Goal: Task Accomplishment & Management: Use online tool/utility

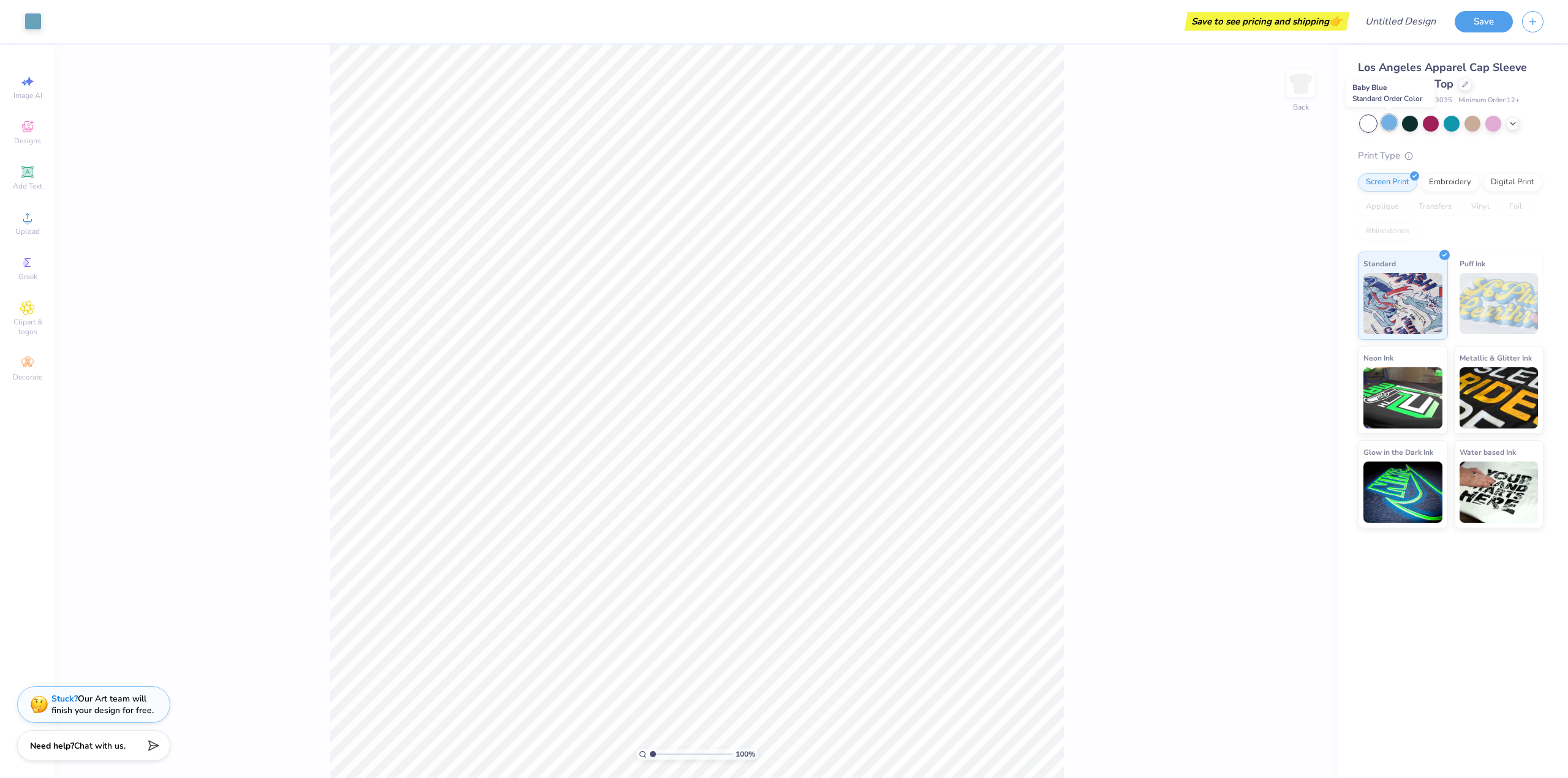
click at [1393, 121] on div at bounding box center [1389, 123] width 16 height 16
click at [1423, 121] on div at bounding box center [1431, 123] width 16 height 16
click at [1416, 123] on div at bounding box center [1410, 123] width 16 height 16
click at [1456, 123] on div at bounding box center [1452, 123] width 16 height 16
click at [1470, 124] on div at bounding box center [1473, 123] width 16 height 16
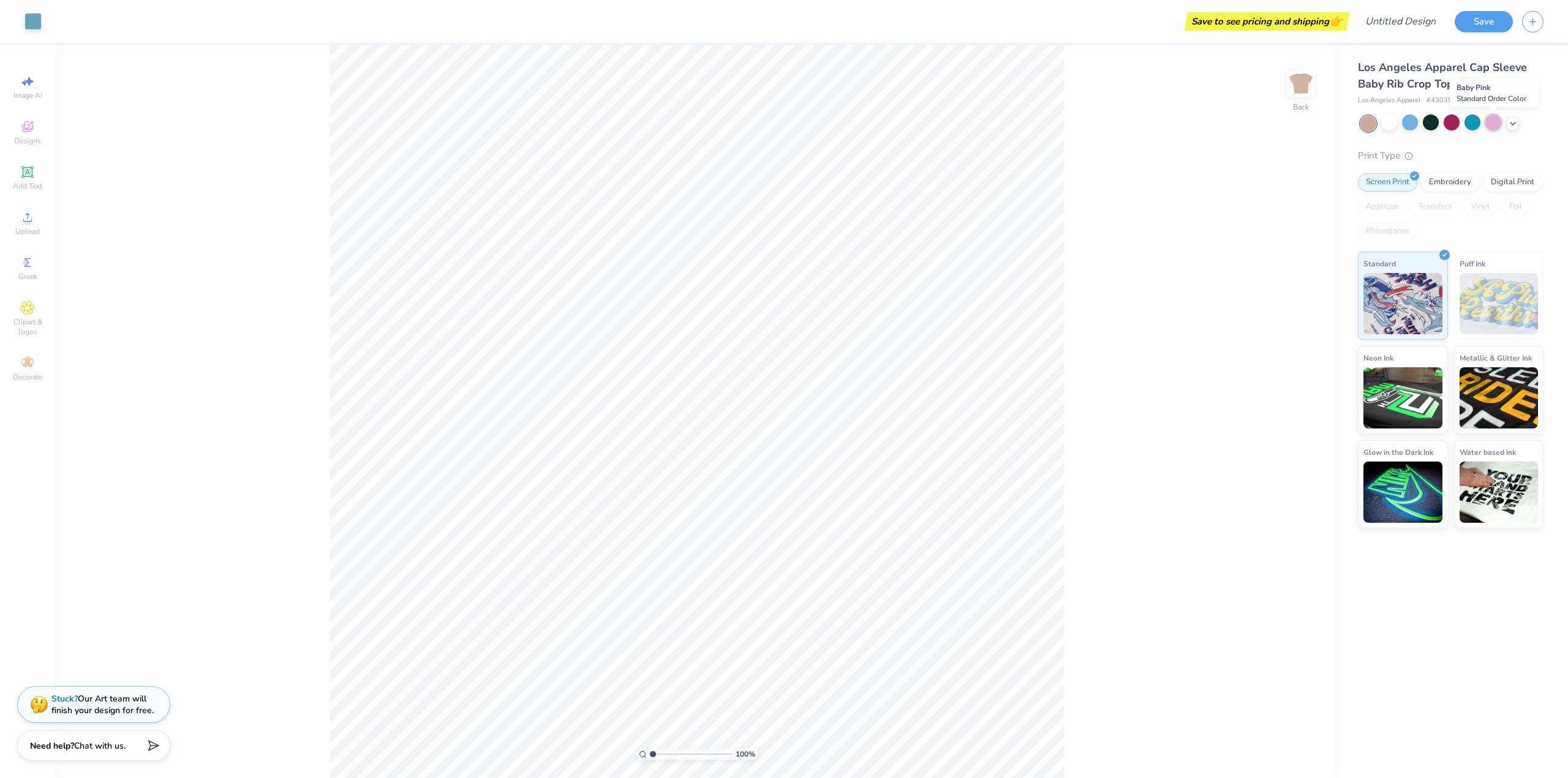
click at [1489, 124] on div at bounding box center [1494, 123] width 16 height 16
type input "7.15"
click at [703, 754] on input "range" at bounding box center [691, 754] width 82 height 11
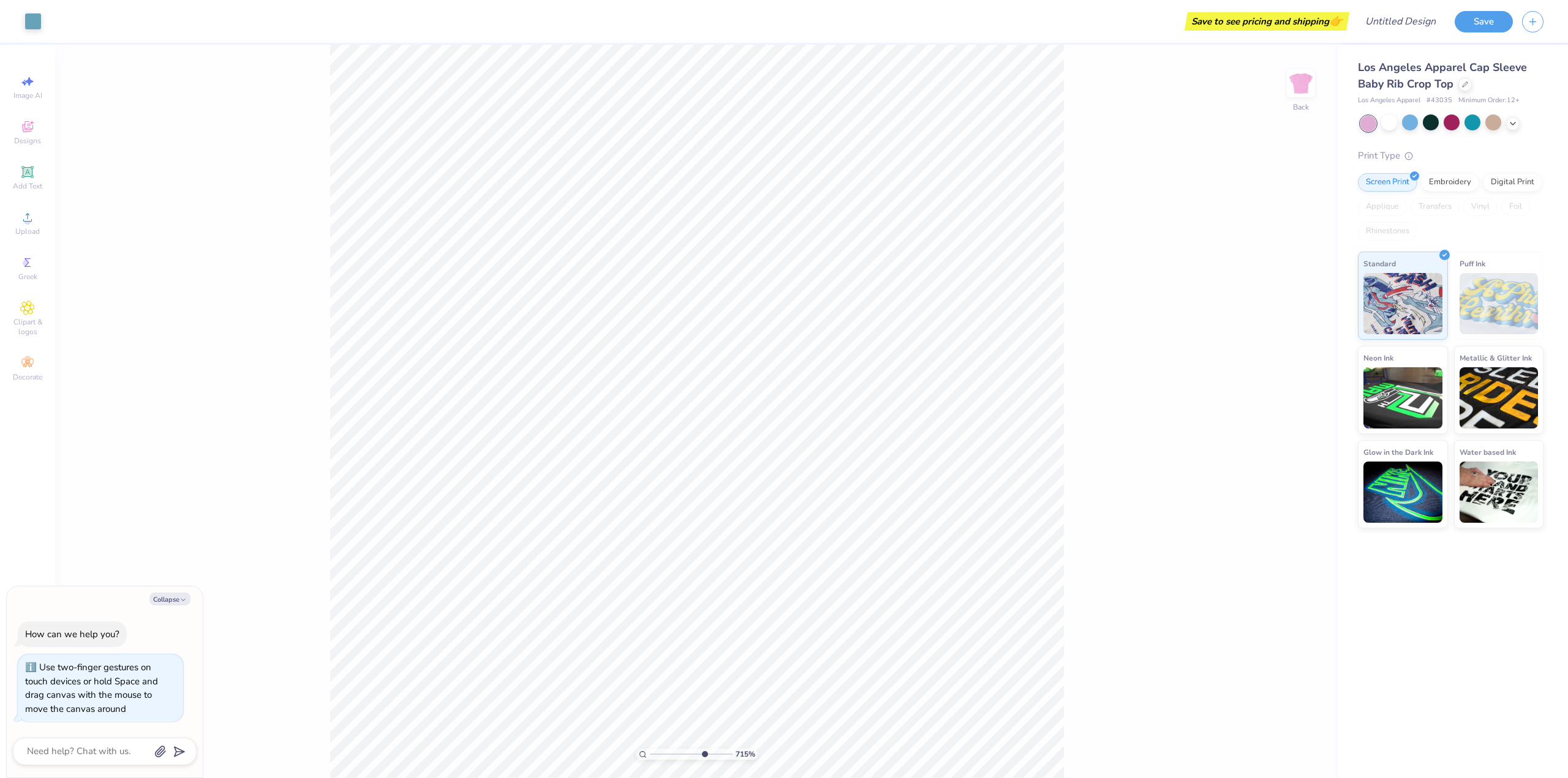
type textarea "x"
click at [686, 753] on input "range" at bounding box center [691, 754] width 82 height 11
click at [678, 755] on input "range" at bounding box center [691, 754] width 82 height 11
click at [672, 755] on input "range" at bounding box center [691, 754] width 82 height 11
type input "2.6"
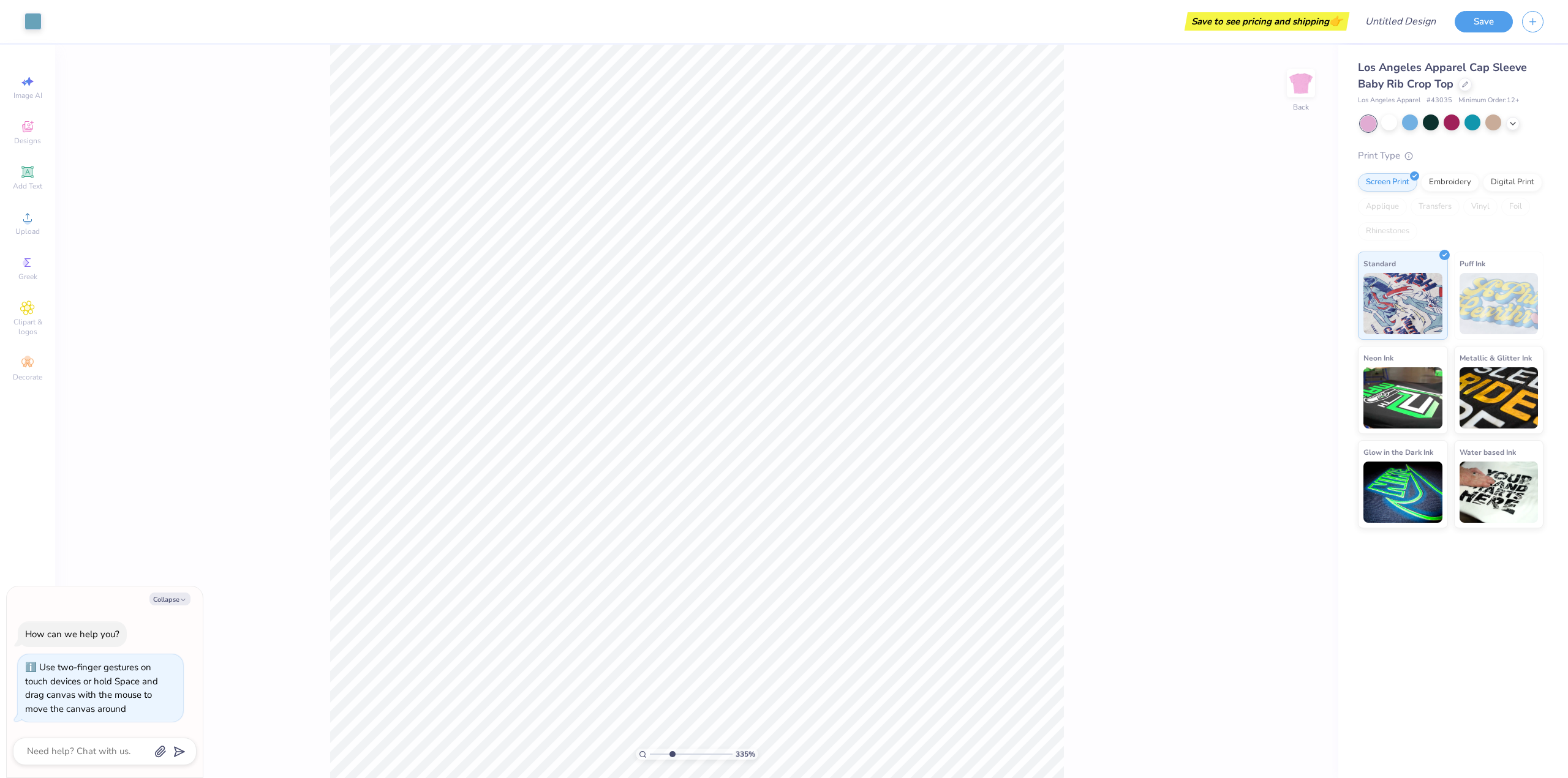
click at [665, 755] on input "range" at bounding box center [691, 754] width 82 height 11
click at [664, 755] on input "range" at bounding box center [691, 754] width 82 height 11
click at [1447, 181] on div "Embroidery" at bounding box center [1450, 180] width 59 height 18
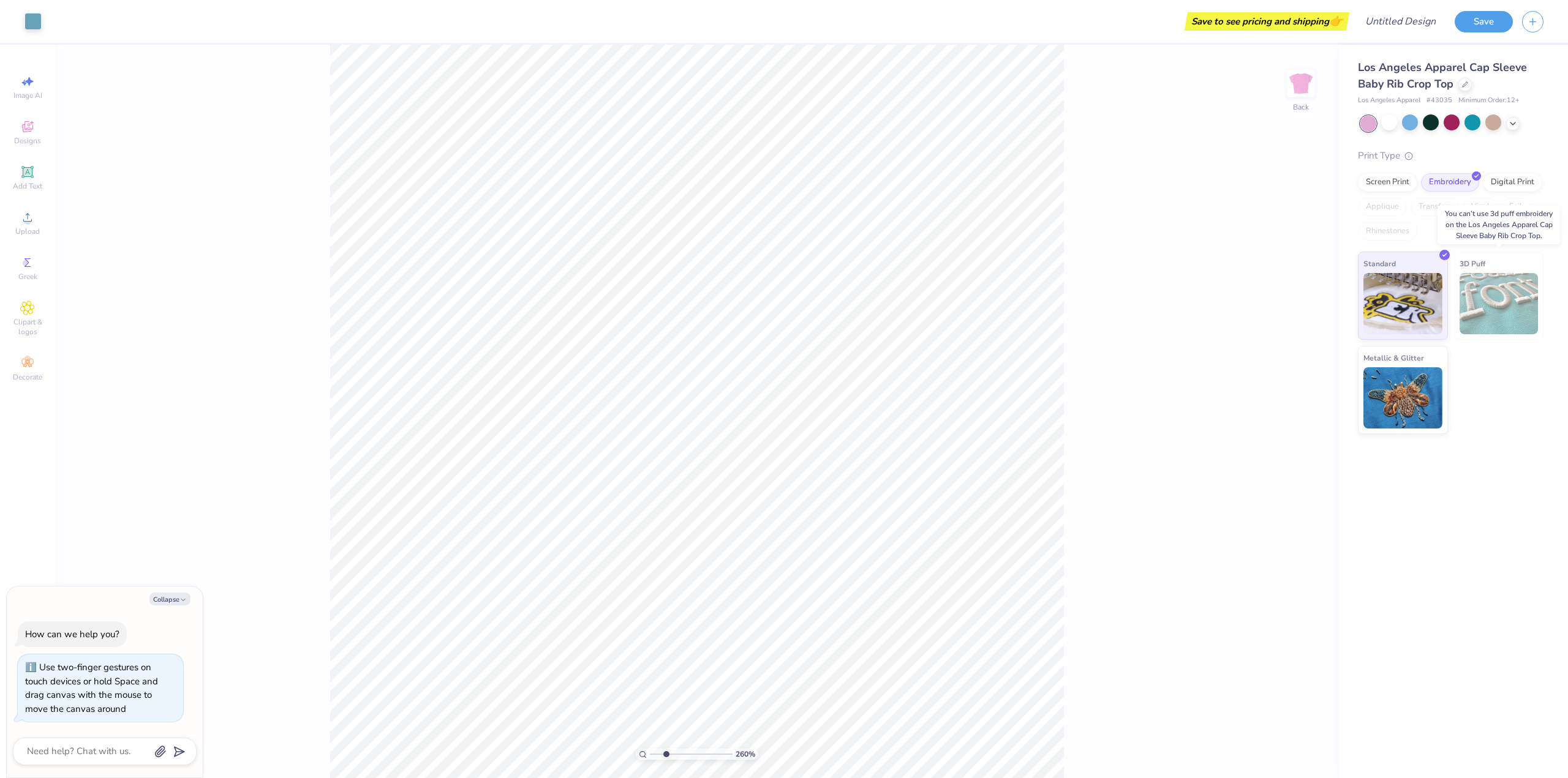
click at [1472, 301] on img at bounding box center [1499, 303] width 79 height 61
click at [1483, 302] on img at bounding box center [1499, 303] width 79 height 61
click at [1375, 299] on img at bounding box center [1403, 302] width 79 height 61
click at [1373, 298] on img at bounding box center [1403, 302] width 79 height 61
click at [181, 599] on icon "button" at bounding box center [183, 600] width 7 height 7
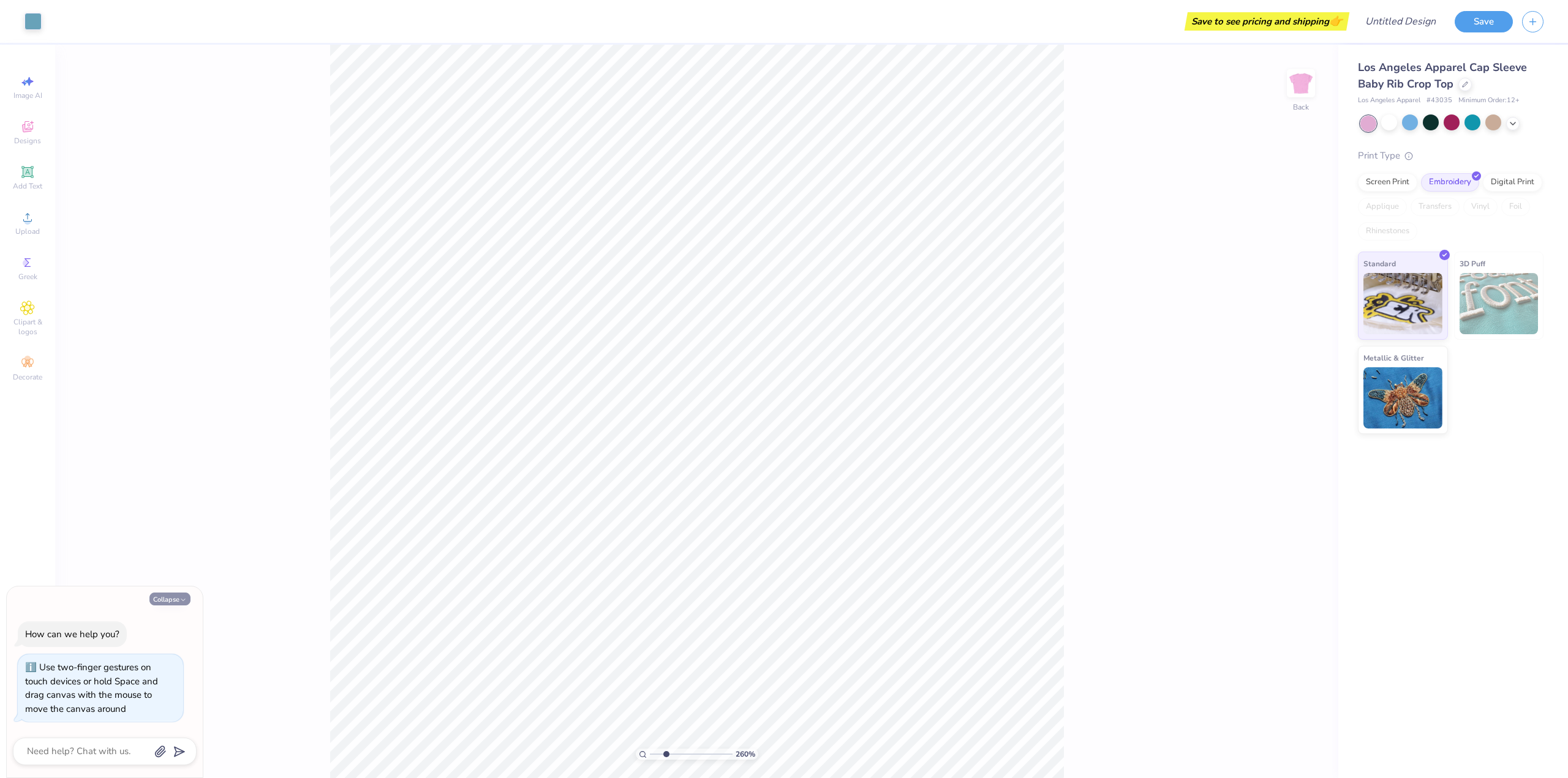
type textarea "x"
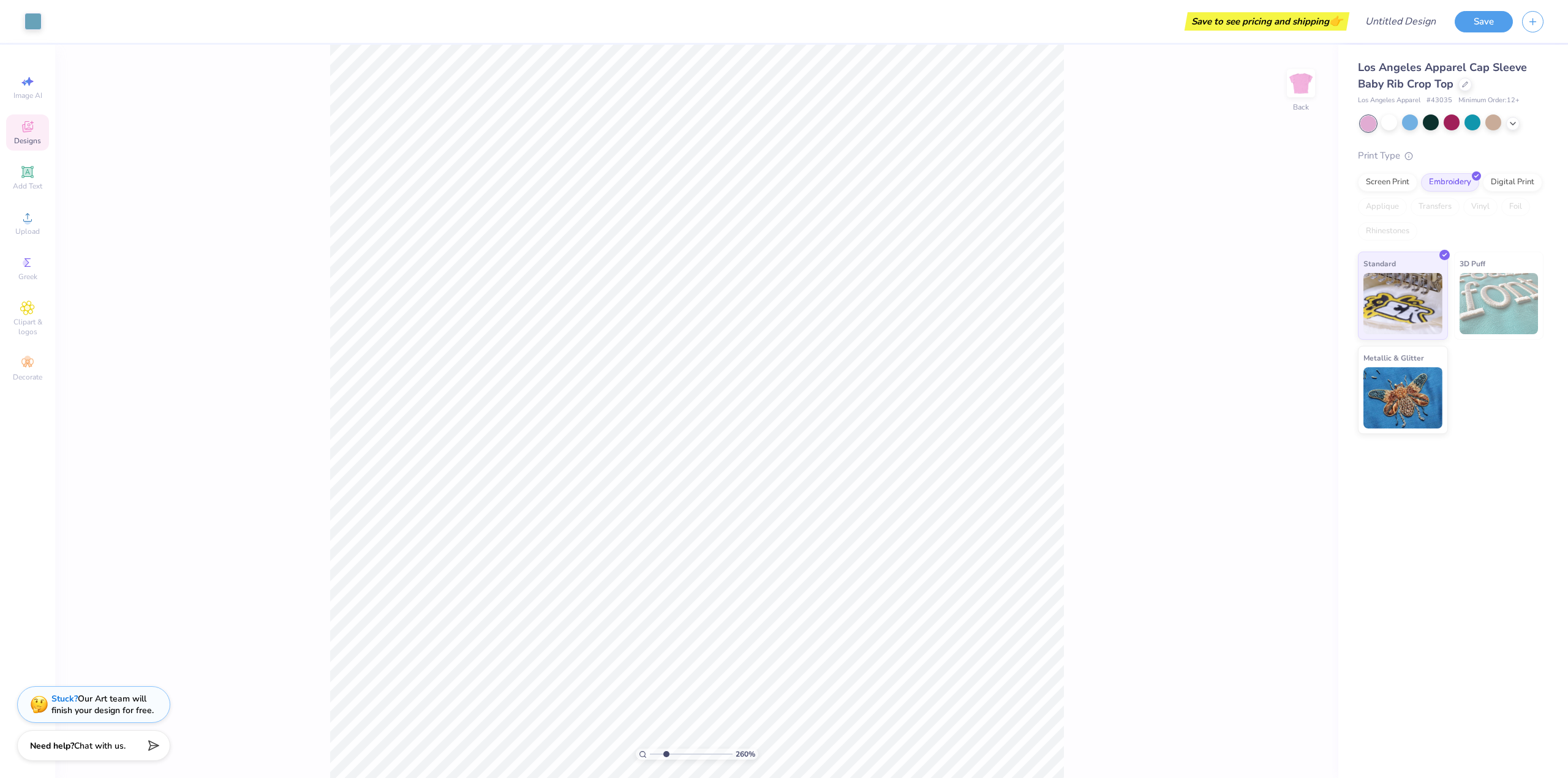
click at [35, 123] on div "Designs" at bounding box center [27, 133] width 43 height 36
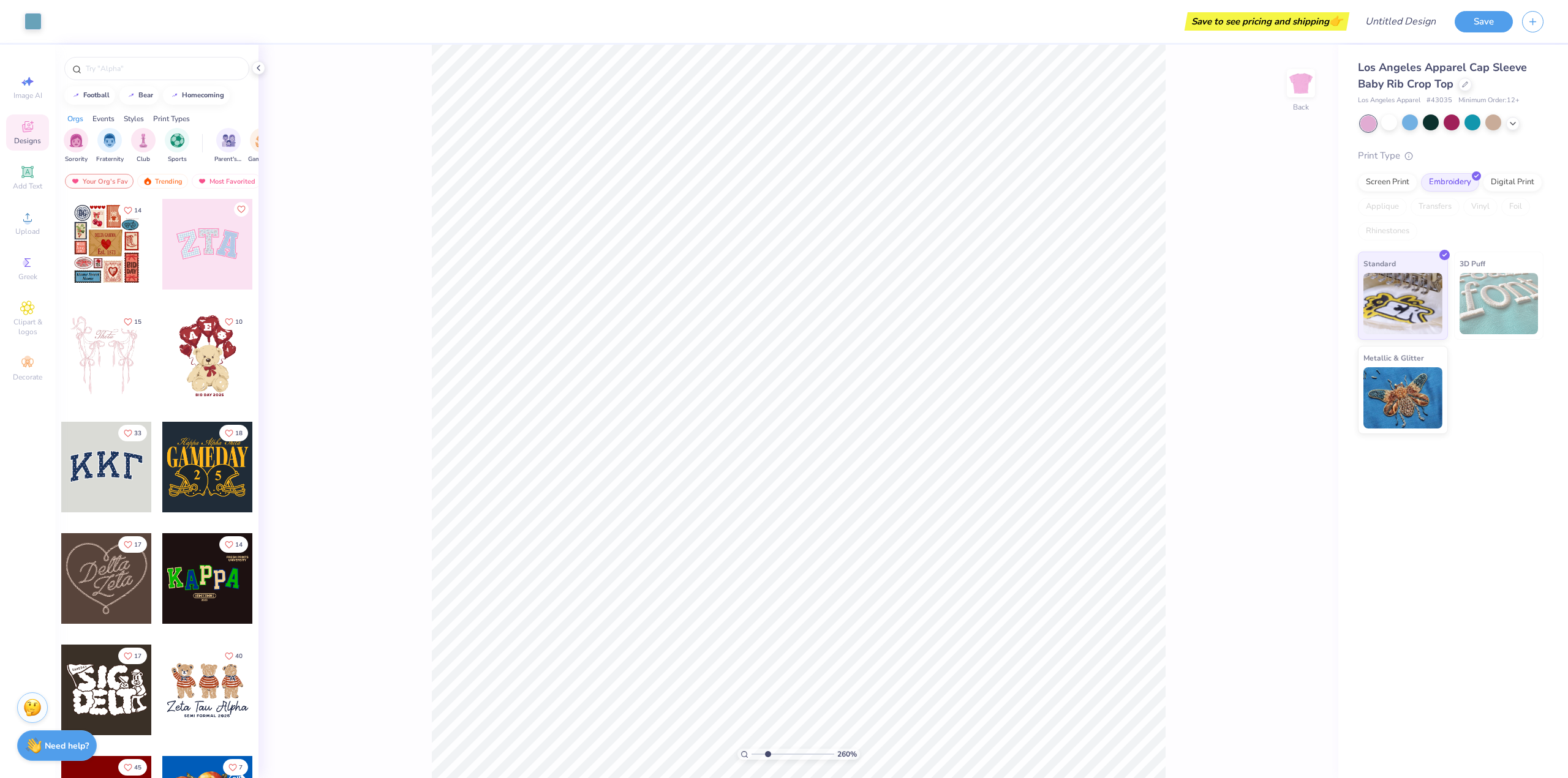
click at [199, 324] on div at bounding box center [207, 355] width 90 height 90
